Goal: Task Accomplishment & Management: Complete application form

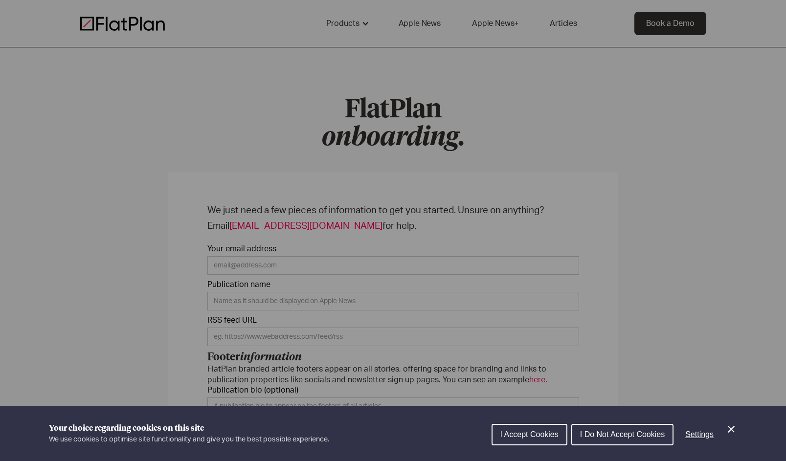
click at [731, 430] on icon "Close Cookie Control" at bounding box center [731, 429] width 7 height 7
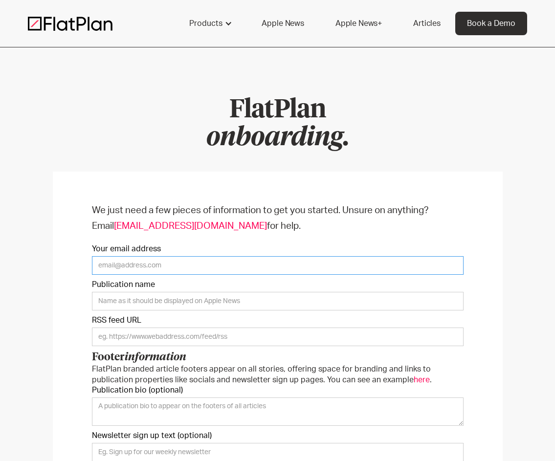
click at [183, 262] on input "Your email address" at bounding box center [278, 265] width 372 height 19
paste input "[EMAIL_ADDRESS][DOMAIN_NAME]"
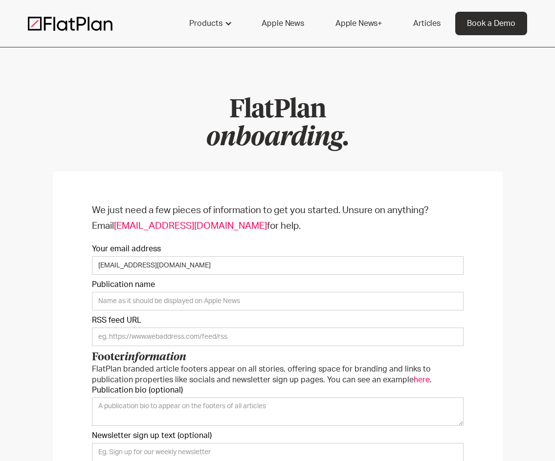
click at [225, 230] on p "We just need a few pieces of information to get you started. Unsure on anything…" at bounding box center [278, 218] width 372 height 31
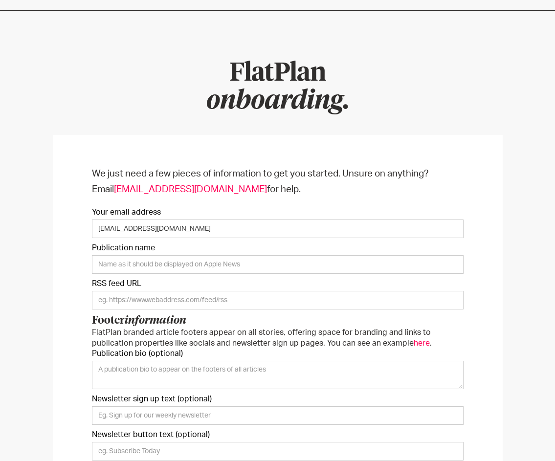
scroll to position [55, 0]
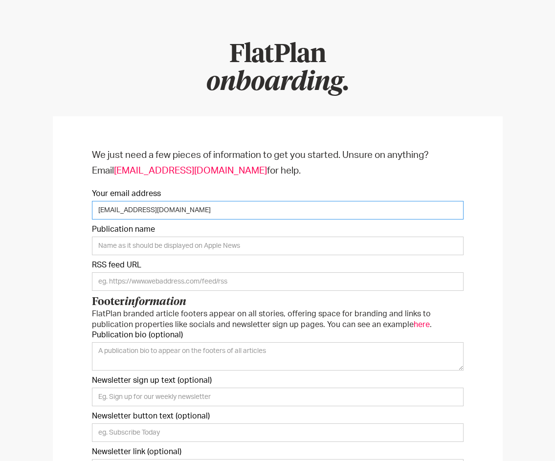
click at [117, 208] on input "[EMAIL_ADDRESS][DOMAIN_NAME]" at bounding box center [278, 210] width 372 height 19
type input "[EMAIL_ADDRESS][DOMAIN_NAME]"
click at [210, 131] on div "We just need a few pieces of information to get you started. Unsure on anything…" at bounding box center [278, 440] width 450 height 649
click at [153, 249] on input "Publication name" at bounding box center [278, 246] width 372 height 19
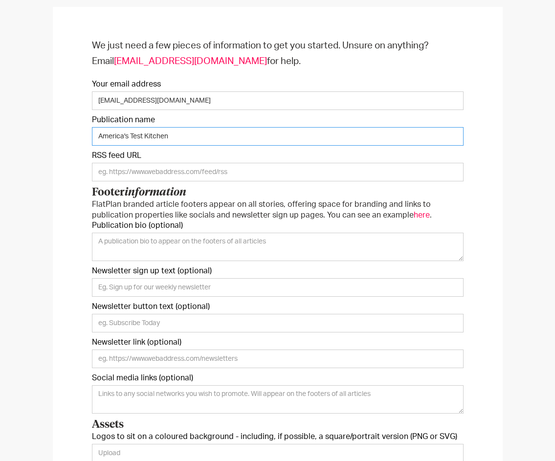
scroll to position [170, 0]
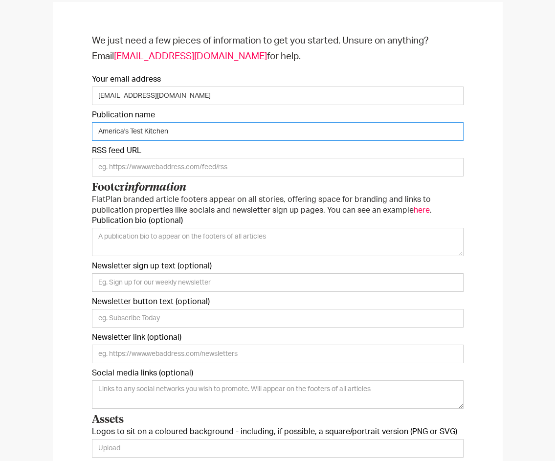
type input "America's Test Kitchen"
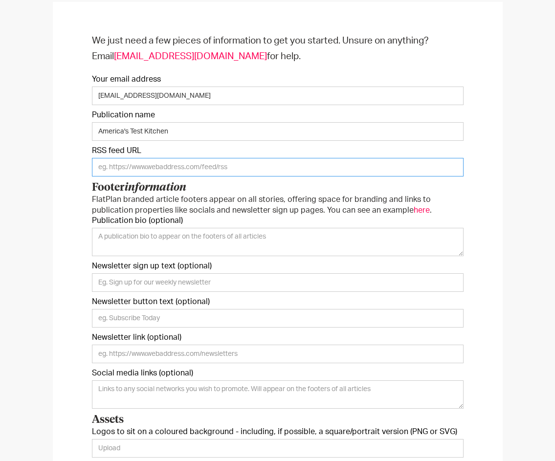
click at [122, 169] on input "Onboarding Form" at bounding box center [278, 167] width 372 height 19
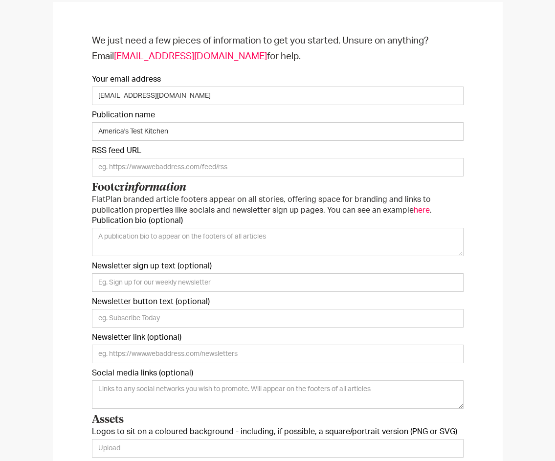
click at [296, 185] on h3 "Footer information" at bounding box center [278, 188] width 372 height 13
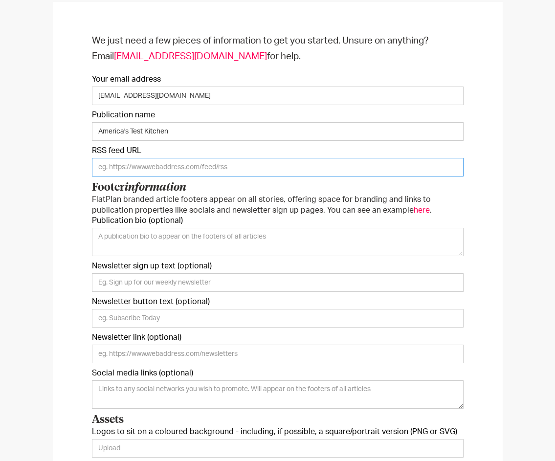
click at [294, 170] on input "Onboarding Form" at bounding box center [278, 167] width 372 height 19
paste input "[URL][DOMAIN_NAME][DATE][DATE]"
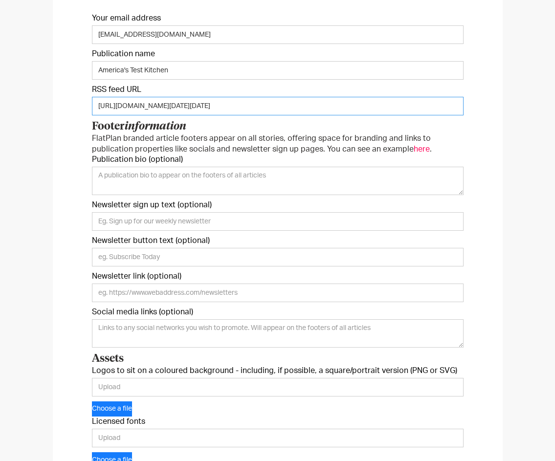
scroll to position [237, 0]
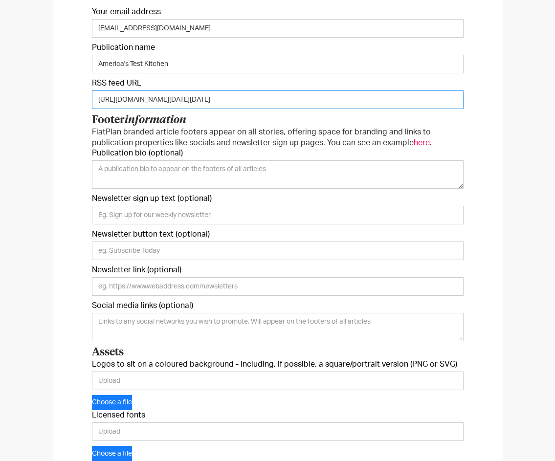
type input "[URL][DOMAIN_NAME][DATE][DATE]"
click at [389, 163] on textarea "Publication bio (optional)" at bounding box center [278, 174] width 372 height 28
paste textarea "Expert advice for every cook"
type textarea "Expert advice for every cook"
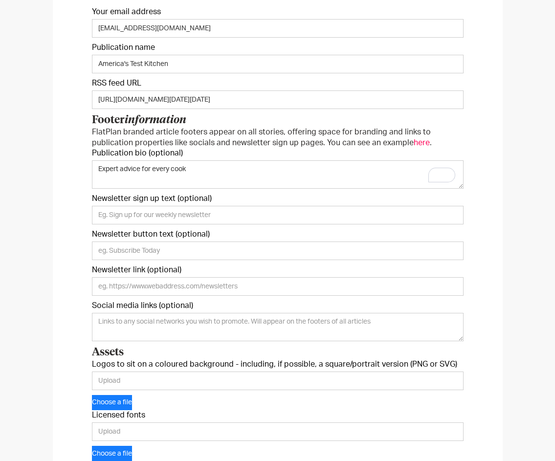
click at [275, 229] on form "We just need a few pieces of information to get you started. Unsure on anything…" at bounding box center [278, 255] width 372 height 579
click at [275, 218] on input "Newsletter sign up text (optional)" at bounding box center [278, 215] width 372 height 19
paste input "Free Email Newsletters Get recipes, equipment reviews, and cooking advice strai…"
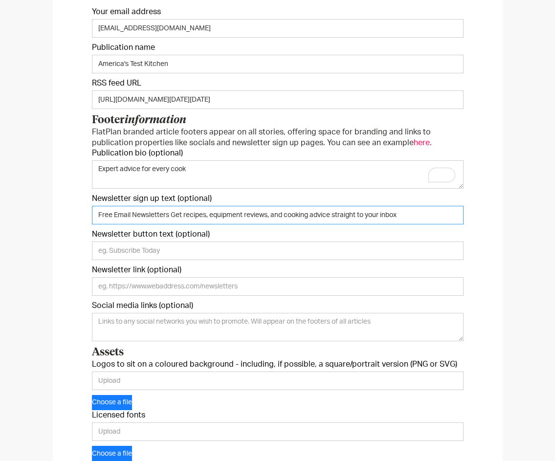
click at [170, 216] on input "Free Email Newsletters Get recipes, equipment reviews, and cooking advice strai…" at bounding box center [278, 215] width 372 height 19
click at [99, 215] on input "Free Email Newsletters Get recipes, equipment reviews, and cooking advice strai…" at bounding box center [278, 215] width 372 height 19
click at [188, 214] on input "Title: Free Email Newsletters Get recipes, equipment reviews, and cooking advic…" at bounding box center [278, 215] width 372 height 19
click at [188, 213] on input "Title: Free Email Newsletters Description: Get recipes, equipment reviews, and …" at bounding box center [278, 215] width 372 height 19
type input "Title: Free Email Newsletters | Description: Get recipes, equipment reviews, an…"
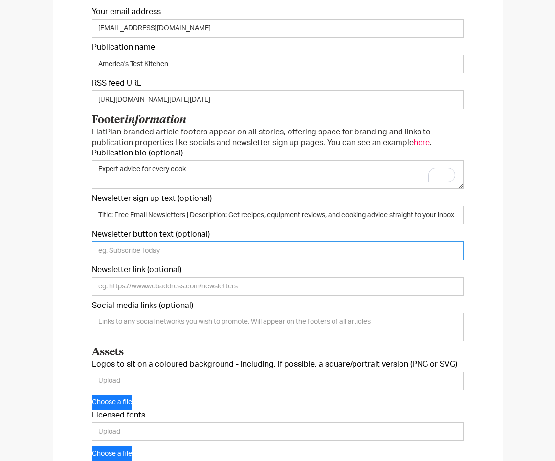
click at [319, 252] on input "Newsletter button text (optional)" at bounding box center [278, 251] width 372 height 19
paste input "Sign Me Up"
drag, startPoint x: 99, startPoint y: 251, endPoint x: 82, endPoint y: 258, distance: 18.4
click at [82, 258] on div "We just need a few pieces of information to get you started. Unsure on anything…" at bounding box center [278, 258] width 450 height 649
type input "Sign Me Up"
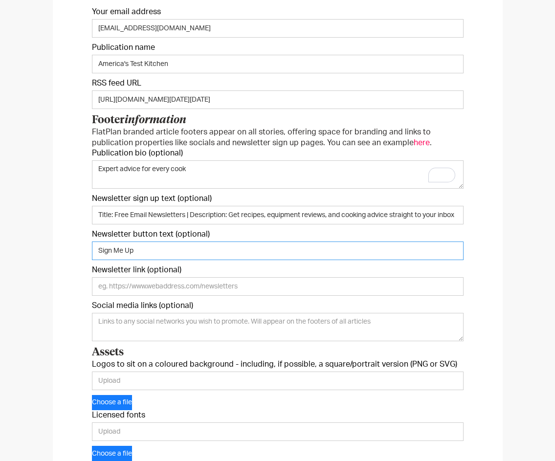
click at [326, 255] on input "Sign Me Up" at bounding box center [278, 251] width 372 height 19
click at [321, 288] on input "Newsletter link (optional)" at bounding box center [278, 286] width 372 height 19
paste input "[URL][DOMAIN_NAME]"
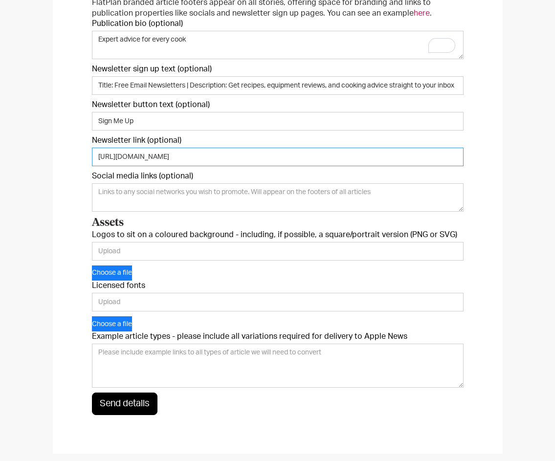
scroll to position [368, 0]
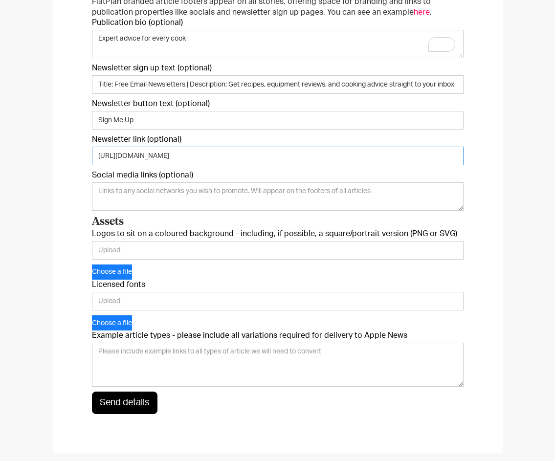
type input "[URL][DOMAIN_NAME]"
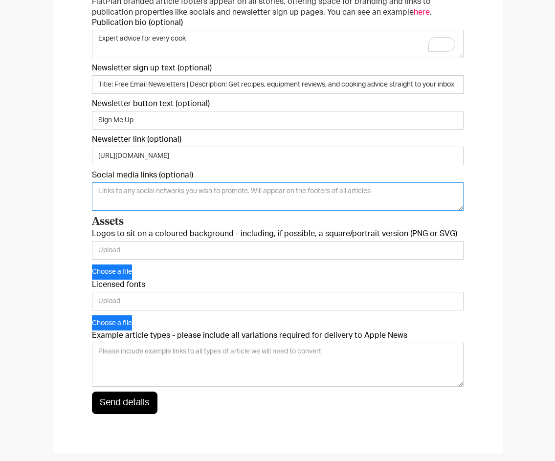
click at [224, 189] on textarea "Social media links (optional)" at bounding box center [278, 197] width 372 height 28
paste textarea "YouTube: [URL][DOMAIN_NAME] Instagram: [URL][DOMAIN_NAME] TikTok: [URL][DOMAIN_…"
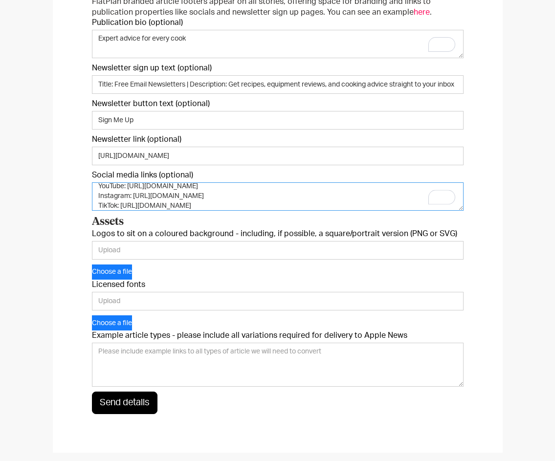
scroll to position [5, 0]
type textarea "YouTube: [URL][DOMAIN_NAME] Instagram: [URL][DOMAIN_NAME] TikTok: [URL][DOMAIN_…"
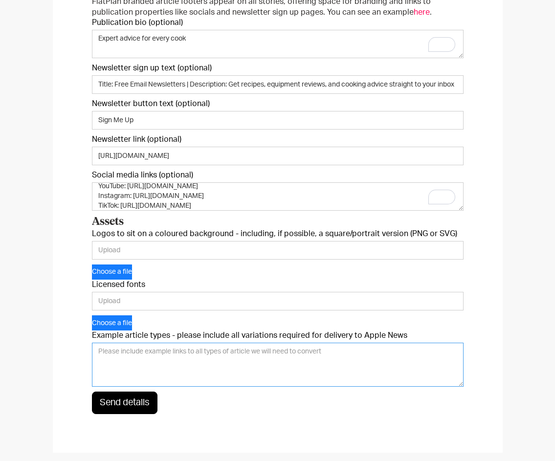
click at [264, 356] on textarea "Example article types - please include all variations required for delivery to …" at bounding box center [278, 365] width 372 height 44
paste textarea "[URL][DOMAIN_NAME] [URL][DOMAIN_NAME] [URL][DOMAIN_NAME]"
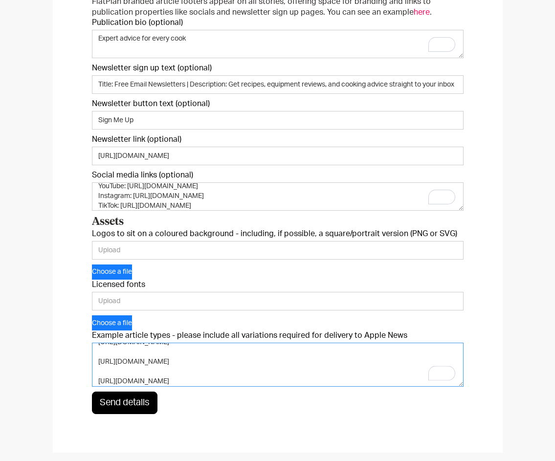
scroll to position [9, 0]
click at [98, 362] on textarea "[URL][DOMAIN_NAME] [URL][DOMAIN_NAME] [URL][DOMAIN_NAME]" at bounding box center [278, 365] width 372 height 44
click at [98, 376] on textarea "[URL][DOMAIN_NAME] [URL][DOMAIN_NAME] [URL][DOMAIN_NAME]" at bounding box center [278, 365] width 372 height 44
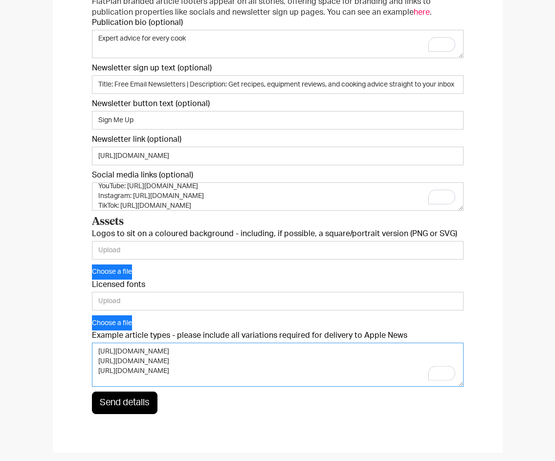
click at [99, 353] on textarea "[URL][DOMAIN_NAME] [URL][DOMAIN_NAME] [URL][DOMAIN_NAME]" at bounding box center [278, 365] width 372 height 44
type textarea "Example Recipes: [URL][DOMAIN_NAME] [URL][DOMAIN_NAME] [URL][DOMAIN_NAME]"
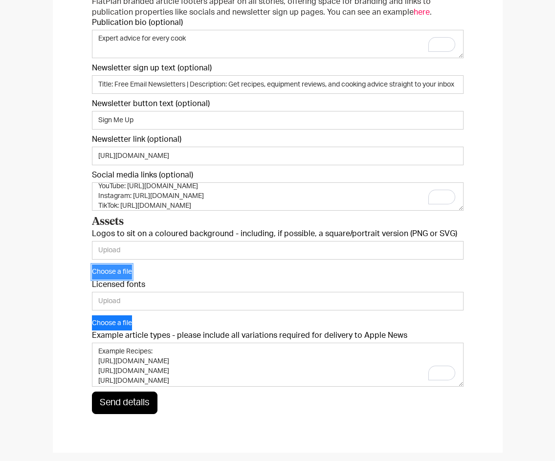
click at [132, 268] on button "Choose a file" at bounding box center [112, 272] width 40 height 15
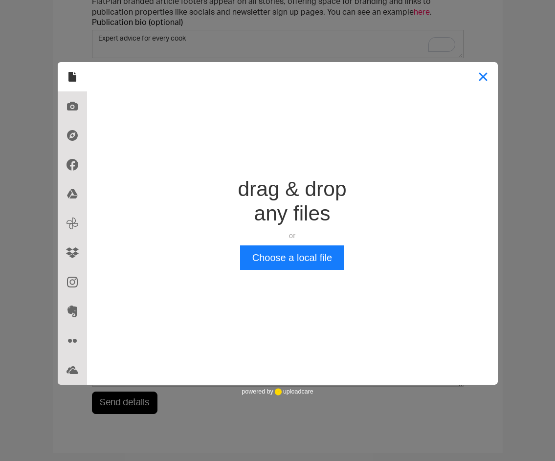
click at [475, 78] on button "Close" at bounding box center [483, 76] width 29 height 29
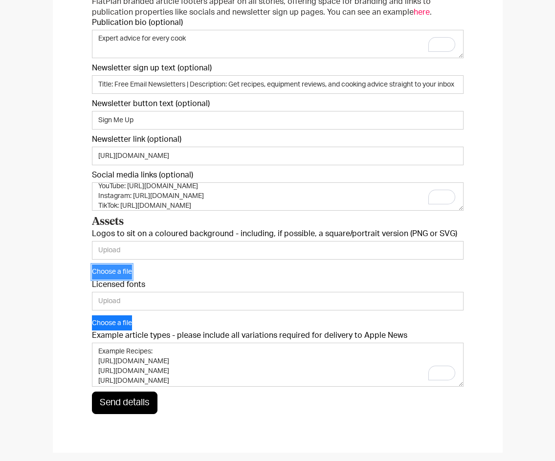
click at [108, 272] on button "Choose a file" at bounding box center [112, 272] width 40 height 15
type input "[URL][DOMAIN_NAME]"
click at [113, 323] on button "Choose a file" at bounding box center [112, 323] width 40 height 15
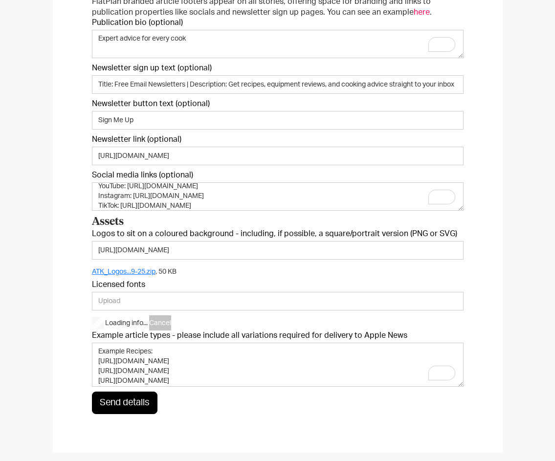
type input "[URL][DOMAIN_NAME]"
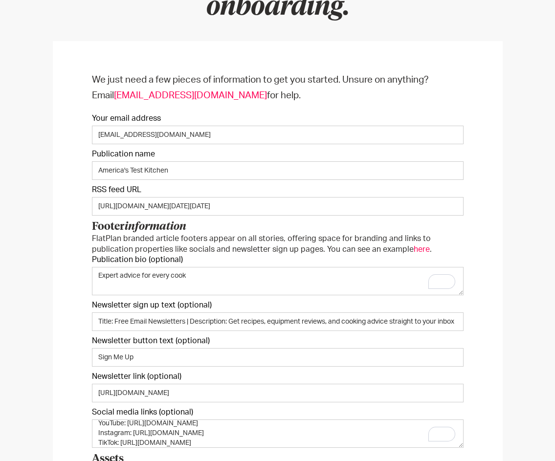
scroll to position [554, 0]
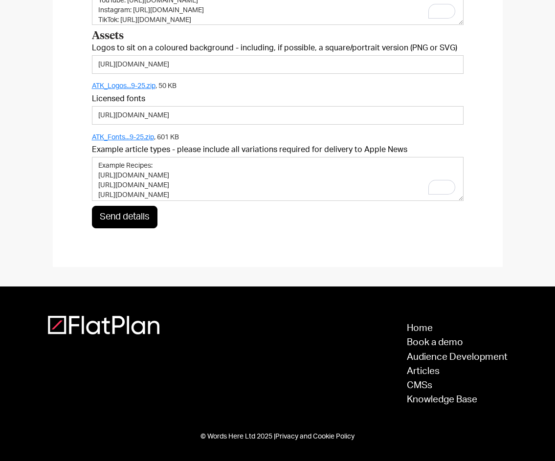
click at [122, 216] on input "Send details" at bounding box center [125, 217] width 66 height 23
type input "Please wait..."
